Goal: Go to known website: Access a specific website the user already knows

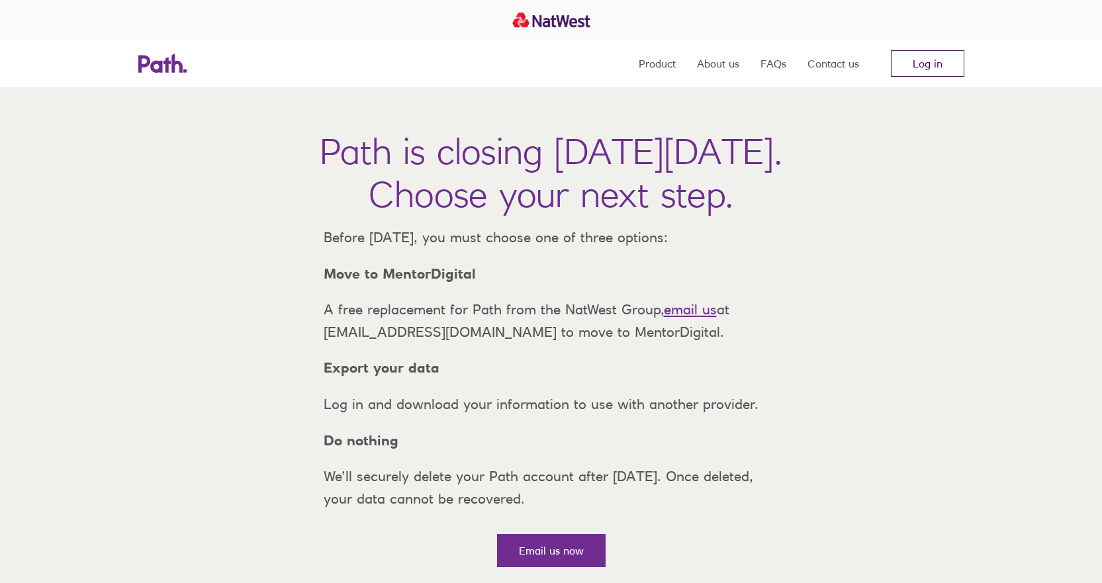
drag, startPoint x: 0, startPoint y: 0, endPoint x: 928, endPoint y: 60, distance: 930.4
click at [928, 60] on link "Log in" at bounding box center [927, 63] width 73 height 26
click at [935, 63] on link "Log in" at bounding box center [927, 63] width 73 height 26
